Goal: Find specific page/section: Find specific page/section

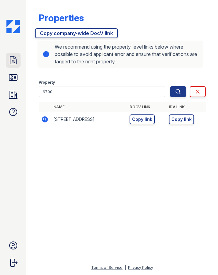
click at [20, 64] on link "Doc Verifications" at bounding box center [13, 60] width 15 height 15
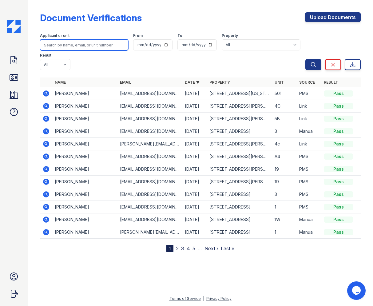
click at [66, 45] on input "search" at bounding box center [84, 44] width 88 height 11
type input "a"
type input "[PERSON_NAME]"
click at [305, 59] on button "Search" at bounding box center [313, 64] width 16 height 11
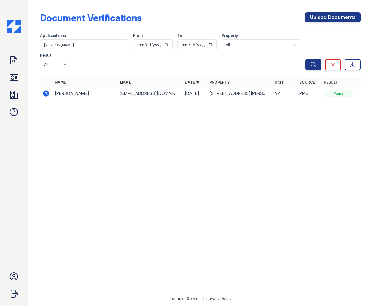
click at [71, 87] on td "Andrei Ianuson" at bounding box center [84, 93] width 65 height 13
click at [46, 92] on icon at bounding box center [46, 93] width 2 height 2
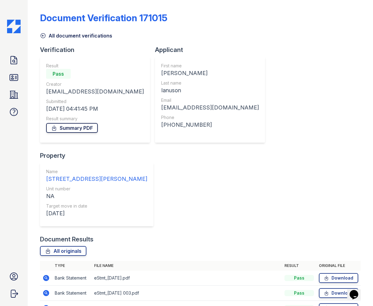
click at [71, 128] on link "Summary PDF" at bounding box center [72, 128] width 52 height 10
click at [66, 246] on link "All originals" at bounding box center [63, 251] width 46 height 10
click at [12, 79] on icon at bounding box center [14, 78] width 10 height 10
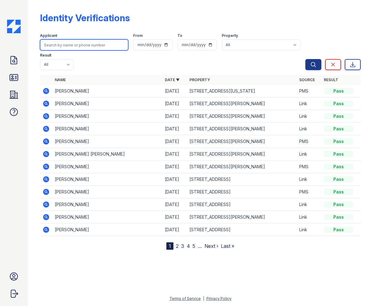
click at [61, 46] on input "search" at bounding box center [84, 44] width 88 height 11
type input "[PERSON_NAME]"
click at [305, 59] on button "Search" at bounding box center [313, 64] width 16 height 11
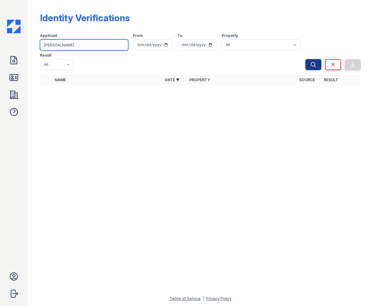
click at [61, 46] on input "[PERSON_NAME]" at bounding box center [84, 44] width 88 height 11
drag, startPoint x: 61, startPoint y: 45, endPoint x: 51, endPoint y: 45, distance: 9.2
click at [51, 45] on input "[PERSON_NAME]" at bounding box center [84, 44] width 88 height 11
type input "And"
click at [305, 59] on button "Search" at bounding box center [313, 64] width 16 height 11
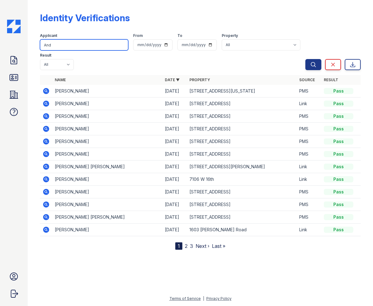
click at [60, 47] on input "And" at bounding box center [84, 44] width 88 height 11
type input "[PERSON_NAME]"
click at [305, 59] on button "Search" at bounding box center [313, 64] width 16 height 11
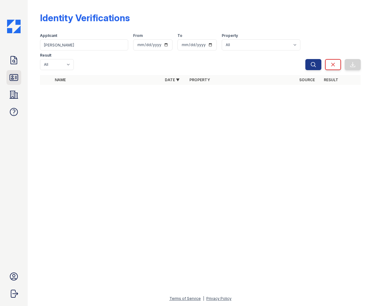
click at [14, 79] on icon at bounding box center [14, 77] width 8 height 6
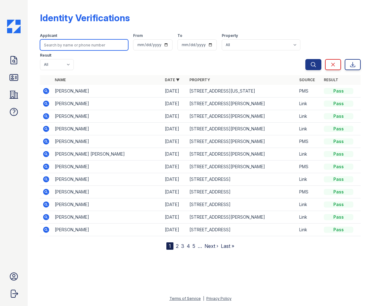
click at [66, 46] on input "search" at bounding box center [84, 44] width 88 height 11
type input "Lanuson"
click at [305, 59] on button "Search" at bounding box center [313, 64] width 16 height 11
